Goal: Check status: Check status

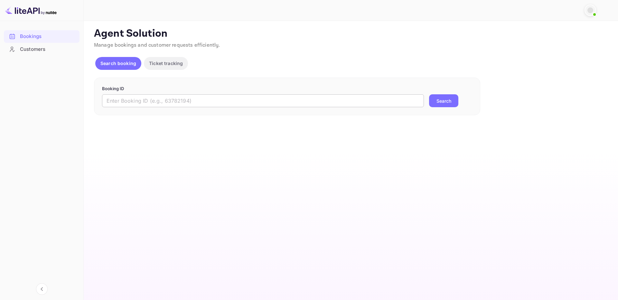
drag, startPoint x: 409, startPoint y: 106, endPoint x: 415, endPoint y: 102, distance: 7.0
click at [409, 103] on input "text" at bounding box center [263, 100] width 322 height 13
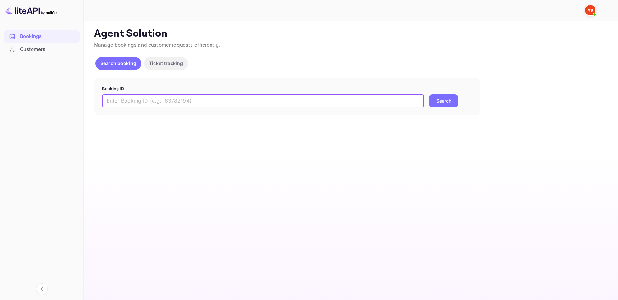
paste input "9431780"
type input "9431780"
click at [443, 104] on button "Search" at bounding box center [443, 100] width 29 height 13
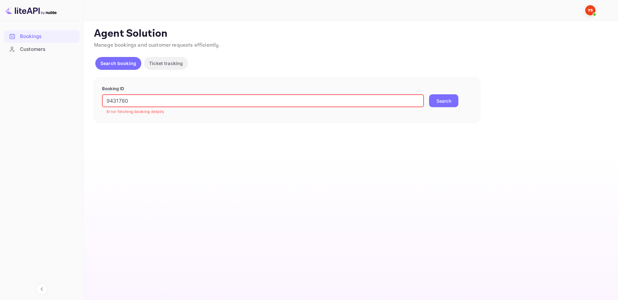
drag, startPoint x: 109, startPoint y: 100, endPoint x: 67, endPoint y: 95, distance: 41.9
click at [67, 95] on div "Bookings Customers Now you can check your travel website directly from the link…" at bounding box center [309, 150] width 618 height 300
type input "9431780"
click at [429, 94] on button "Search" at bounding box center [443, 100] width 29 height 13
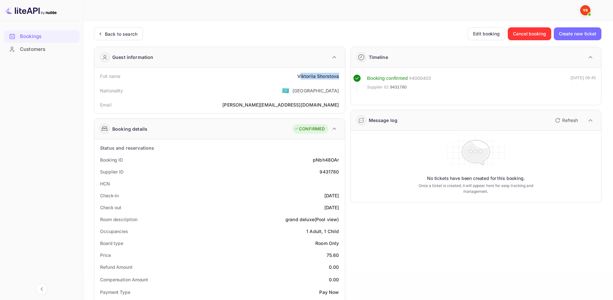
drag, startPoint x: 299, startPoint y: 80, endPoint x: 339, endPoint y: 72, distance: 40.9
click at [339, 72] on div "Full name Viktoriia Shorstova" at bounding box center [219, 76] width 245 height 12
click at [311, 74] on div "Viktoriia Shorstova" at bounding box center [318, 76] width 42 height 7
drag, startPoint x: 290, startPoint y: 74, endPoint x: 340, endPoint y: 77, distance: 49.6
click at [340, 77] on div "Full name Viktoriia Shorstova" at bounding box center [219, 76] width 245 height 12
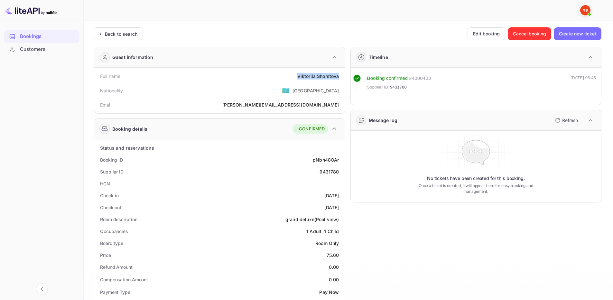
copy div "Viktoriia Shorstova"
drag, startPoint x: 326, startPoint y: 254, endPoint x: 339, endPoint y: 254, distance: 13.8
click at [339, 254] on div "Price 75.60" at bounding box center [219, 255] width 245 height 12
copy div "75.60"
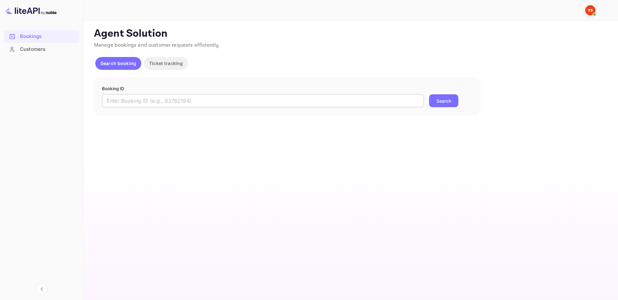
click at [396, 104] on input "text" at bounding box center [263, 100] width 322 height 13
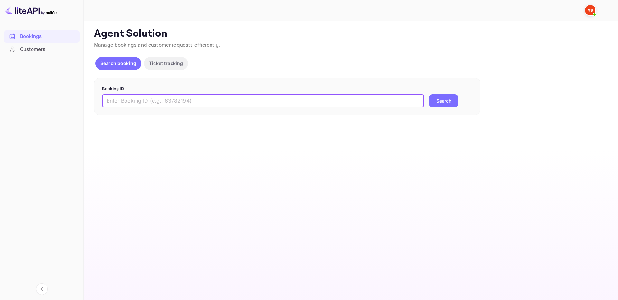
paste input "9782423"
type input "9782423"
click at [442, 101] on button "Search" at bounding box center [443, 100] width 29 height 13
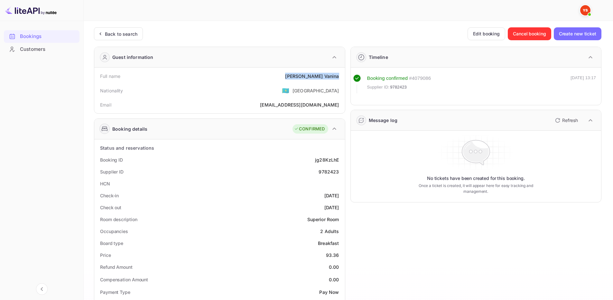
drag, startPoint x: 331, startPoint y: 76, endPoint x: 340, endPoint y: 76, distance: 9.0
click at [340, 76] on div "Full name [PERSON_NAME]" at bounding box center [219, 76] width 245 height 12
copy div "[PERSON_NAME]"
drag, startPoint x: 316, startPoint y: 171, endPoint x: 343, endPoint y: 171, distance: 27.3
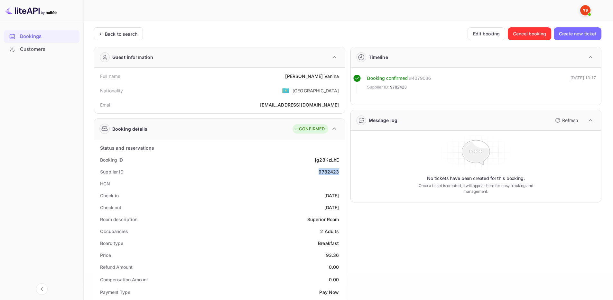
copy div "9782423"
drag, startPoint x: 330, startPoint y: 254, endPoint x: 337, endPoint y: 251, distance: 7.5
click at [337, 252] on div "93.36" at bounding box center [332, 255] width 13 height 7
drag, startPoint x: 337, startPoint y: 256, endPoint x: 325, endPoint y: 254, distance: 13.0
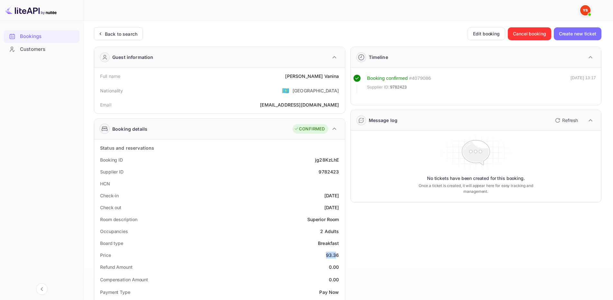
click at [325, 254] on div "Price 93.36" at bounding box center [219, 255] width 245 height 12
drag, startPoint x: 326, startPoint y: 254, endPoint x: 342, endPoint y: 253, distance: 16.8
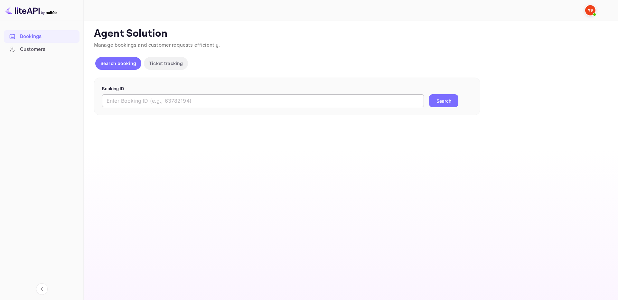
click at [384, 101] on input "text" at bounding box center [263, 100] width 322 height 13
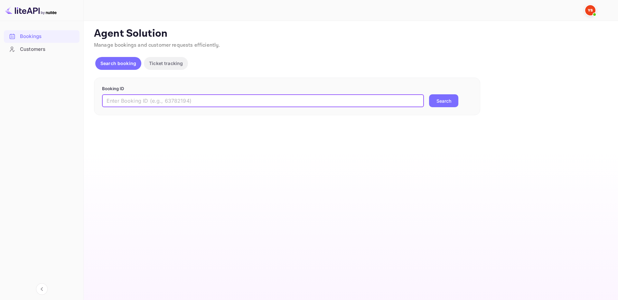
paste input "9851063"
type input "9851063"
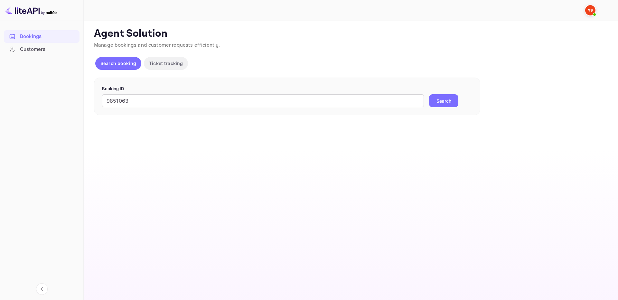
click at [437, 102] on button "Search" at bounding box center [443, 100] width 29 height 13
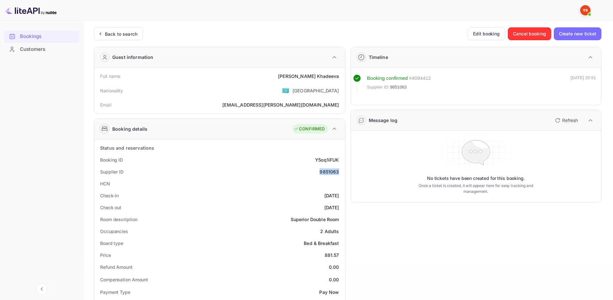
drag, startPoint x: 328, startPoint y: 173, endPoint x: 340, endPoint y: 172, distance: 12.6
click at [340, 172] on div "Supplier ID 9851063" at bounding box center [219, 172] width 245 height 12
copy div "9851063"
drag, startPoint x: 302, startPoint y: 73, endPoint x: 342, endPoint y: 79, distance: 40.0
click at [342, 79] on div "Full name Elena Khadeeva" at bounding box center [219, 76] width 245 height 12
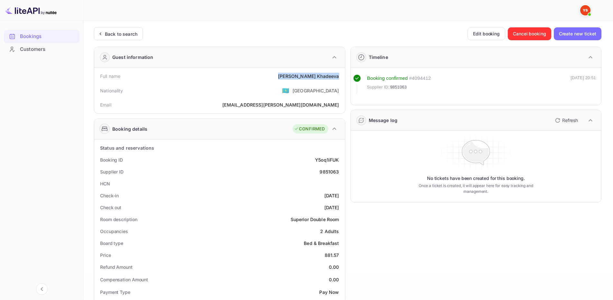
copy div "Elena Khadeeva"
drag, startPoint x: 333, startPoint y: 253, endPoint x: 339, endPoint y: 253, distance: 6.4
click at [339, 253] on div "Price 881.57" at bounding box center [219, 255] width 245 height 12
copy div "881.57"
